Goal: Task Accomplishment & Management: Use online tool/utility

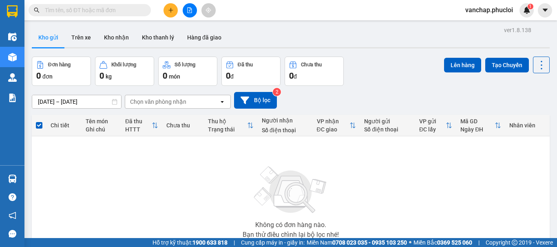
click at [172, 13] on button at bounding box center [170, 10] width 14 height 14
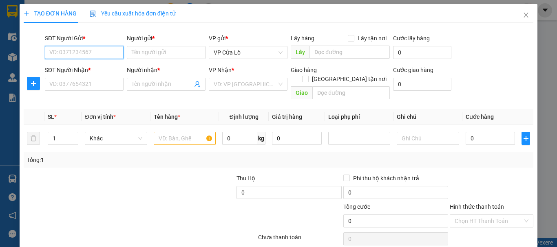
click at [104, 53] on input "SĐT Người Gửi *" at bounding box center [84, 52] width 79 height 13
click at [93, 67] on div "0989112829 - e An" at bounding box center [83, 68] width 68 height 9
type input "0989112829"
type input "e An"
type input "0989112829"
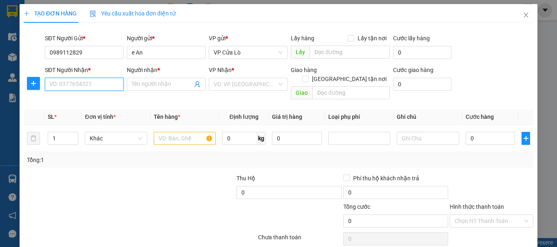
click at [90, 84] on input "SĐT Người Nhận *" at bounding box center [84, 84] width 79 height 13
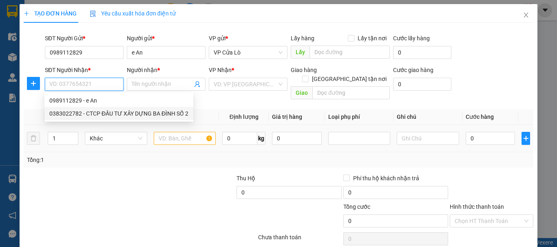
drag, startPoint x: 121, startPoint y: 115, endPoint x: 121, endPoint y: 120, distance: 5.4
click at [121, 115] on div "0383022782 - CTCP ĐẦU TƯ XÂY DỰNG BA ĐÌNH SỐ 2" at bounding box center [118, 113] width 139 height 9
type input "0383022782"
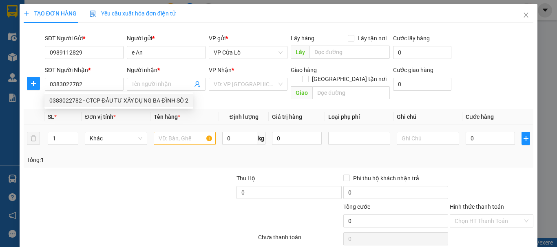
click at [157, 109] on tr "SL * Đơn vị tính * Tên hàng * Định lượng Giá trị hàng Loại phụ phí Ghi chú Cước…" at bounding box center [279, 117] width 510 height 16
type input "CTCP ĐẦU TƯ XÂY DỰNG BA ĐÌNH SỐ 2"
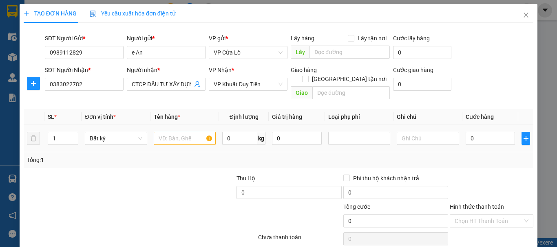
drag, startPoint x: 172, startPoint y: 161, endPoint x: 168, endPoint y: 134, distance: 27.7
click at [172, 161] on div "Transit Pickup Surcharge Ids Transit Deliver Surcharge Ids Transit Deliver Surc…" at bounding box center [279, 160] width 510 height 263
click at [171, 132] on input "text" at bounding box center [185, 138] width 62 height 13
type input "HỒ SƠ"
click at [242, 132] on input "0" at bounding box center [239, 138] width 35 height 13
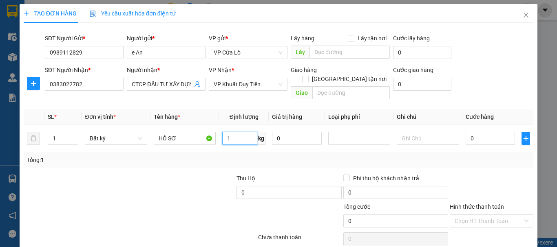
type input "1"
click at [185, 162] on div "Transit Pickup Surcharge Ids Transit Deliver Surcharge Ids Transit Deliver Surc…" at bounding box center [279, 160] width 510 height 263
type input "30.000"
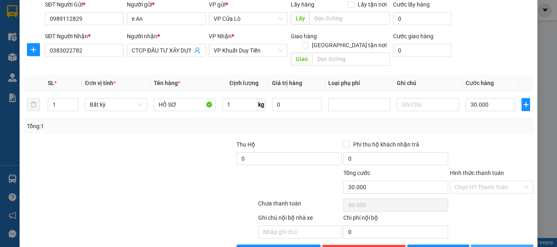
scroll to position [51, 0]
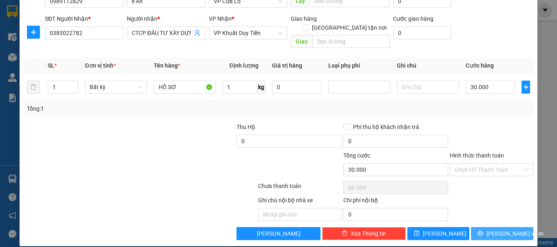
click at [490, 230] on span "[PERSON_NAME] và In" at bounding box center [514, 234] width 57 height 9
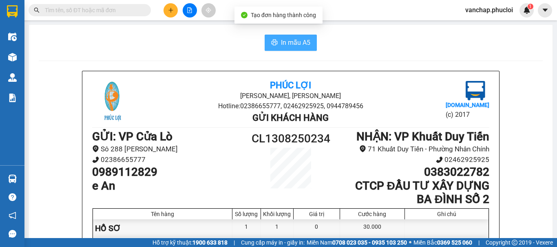
click at [300, 43] on span "In mẫu A5" at bounding box center [295, 43] width 29 height 10
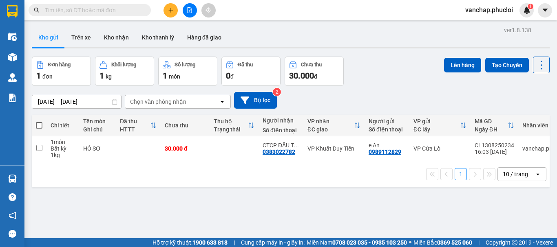
click at [270, 226] on div "ver 1.8.138 Kho gửi Trên xe Kho nhận Kho thanh [PERSON_NAME] đã giao Đơn hàng 1…" at bounding box center [291, 147] width 524 height 247
click at [147, 208] on div "ver 1.8.138 Kho gửi Trên xe Kho nhận Kho thanh [PERSON_NAME] đã giao Đơn hàng 1…" at bounding box center [291, 147] width 524 height 247
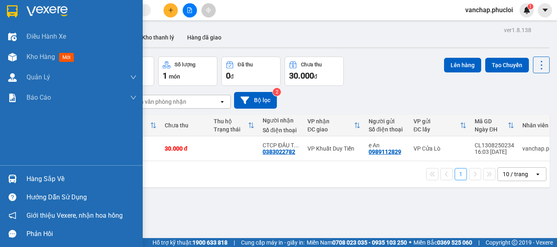
click at [33, 180] on div "Hàng sắp về" at bounding box center [82, 179] width 110 height 12
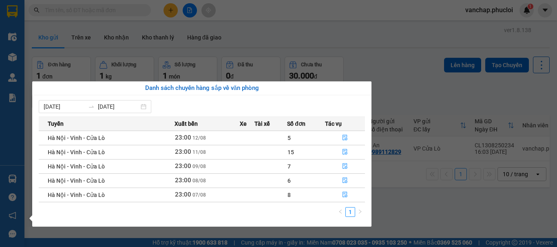
click at [420, 177] on section "Kết quả tìm kiếm ( 26 ) Bộ lọc Mã ĐH Trạng thái Món hàng Thu hộ Tổng cước Chưa …" at bounding box center [278, 123] width 557 height 247
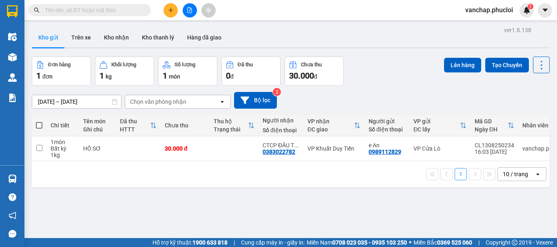
drag, startPoint x: 356, startPoint y: 170, endPoint x: 360, endPoint y: 193, distance: 24.0
click at [360, 193] on div "ver 1.8.138 Kho gửi Trên xe Kho nhận Kho thanh [PERSON_NAME] đã giao Đơn hàng 1…" at bounding box center [291, 147] width 524 height 247
click at [360, 194] on div "ver 1.8.138 Kho gửi Trên xe Kho nhận Kho thanh [PERSON_NAME] đã giao Đơn hàng 1…" at bounding box center [291, 147] width 524 height 247
drag, startPoint x: 360, startPoint y: 177, endPoint x: 361, endPoint y: 182, distance: 5.3
click at [361, 181] on div "1 10 / trang open" at bounding box center [290, 175] width 511 height 14
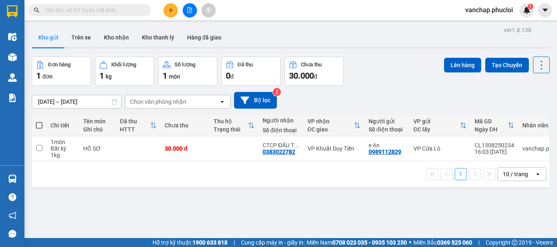
scroll to position [38, 0]
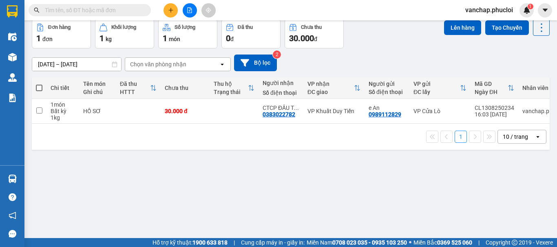
click at [346, 193] on div "ver 1.8.138 Kho gửi Trên xe Kho nhận Kho thanh [PERSON_NAME] đã giao Đơn hàng 1…" at bounding box center [291, 110] width 524 height 247
click at [121, 192] on div "ver 1.8.138 Kho gửi Trên xe Kho nhận Kho thanh [PERSON_NAME] đã giao Đơn hàng 1…" at bounding box center [291, 110] width 524 height 247
click at [246, 185] on div "ver 1.8.138 Kho gửi Trên xe Kho nhận Kho thanh [PERSON_NAME] đã giao Đơn hàng 1…" at bounding box center [291, 110] width 524 height 247
click at [248, 191] on div "ver 1.8.138 Kho gửi Trên xe Kho nhận Kho thanh [PERSON_NAME] đã giao Đơn hàng 1…" at bounding box center [291, 110] width 524 height 247
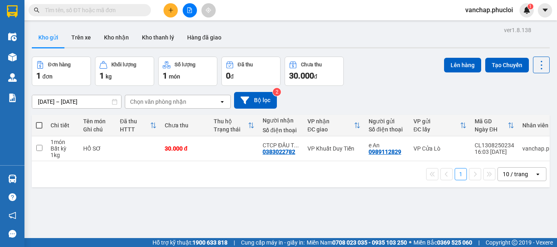
scroll to position [3, 0]
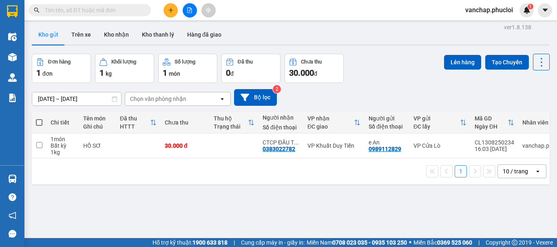
click at [289, 93] on div "[DATE] – [DATE] Press the down arrow key to interact with the calendar and sele…" at bounding box center [291, 97] width 518 height 17
click at [184, 157] on td "30.000 đ" at bounding box center [185, 146] width 49 height 25
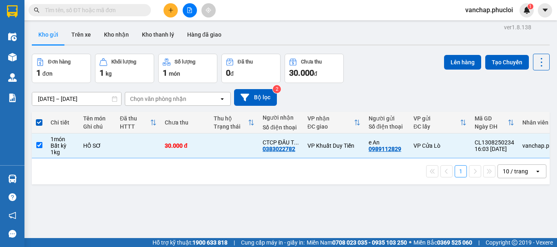
click at [174, 189] on div "ver 1.8.138 Kho gửi Trên xe Kho nhận Kho thanh [PERSON_NAME] đã giao Đơn hàng 1…" at bounding box center [291, 145] width 524 height 247
click at [137, 175] on div "1 10 / trang open" at bounding box center [290, 172] width 511 height 14
click at [36, 125] on span at bounding box center [39, 122] width 7 height 7
click at [39, 119] on input "checkbox" at bounding box center [39, 119] width 0 height 0
checkbox input "false"
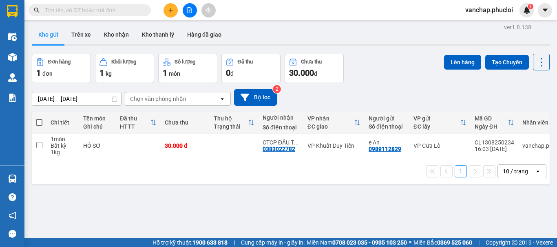
drag, startPoint x: 275, startPoint y: 241, endPoint x: 274, endPoint y: 235, distance: 6.2
click at [275, 240] on span "Cung cấp máy in - giấy in:" at bounding box center [273, 243] width 64 height 9
